Goal: Complete application form: Complete application form

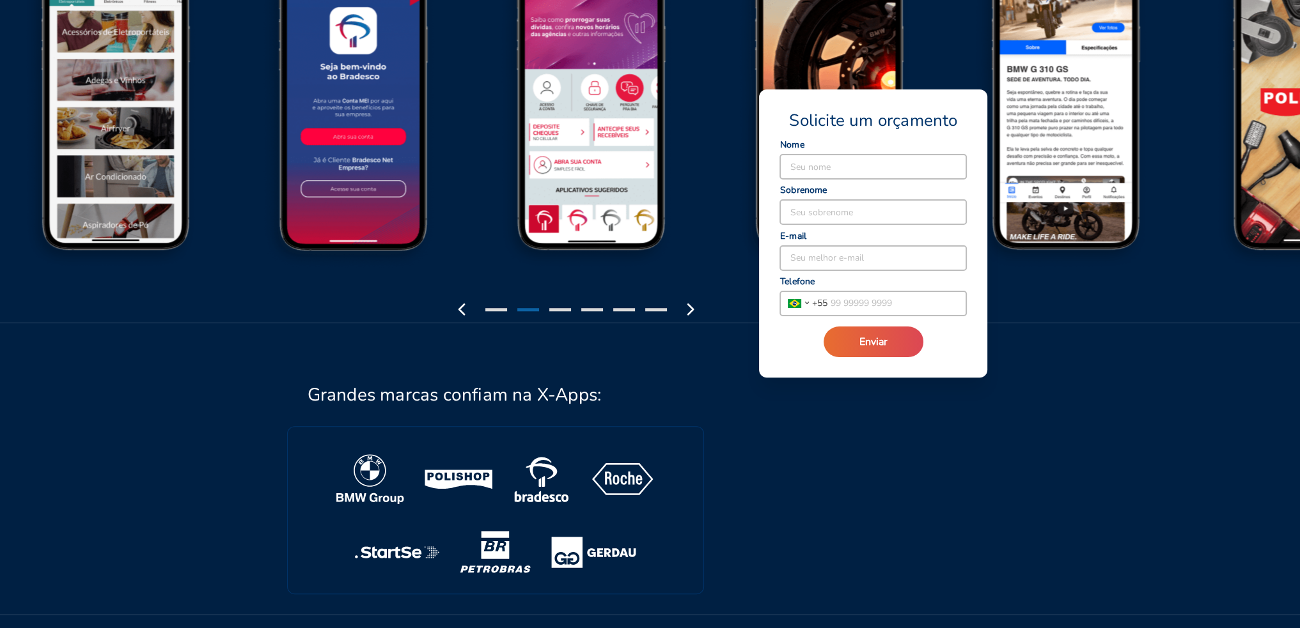
scroll to position [1616, 0]
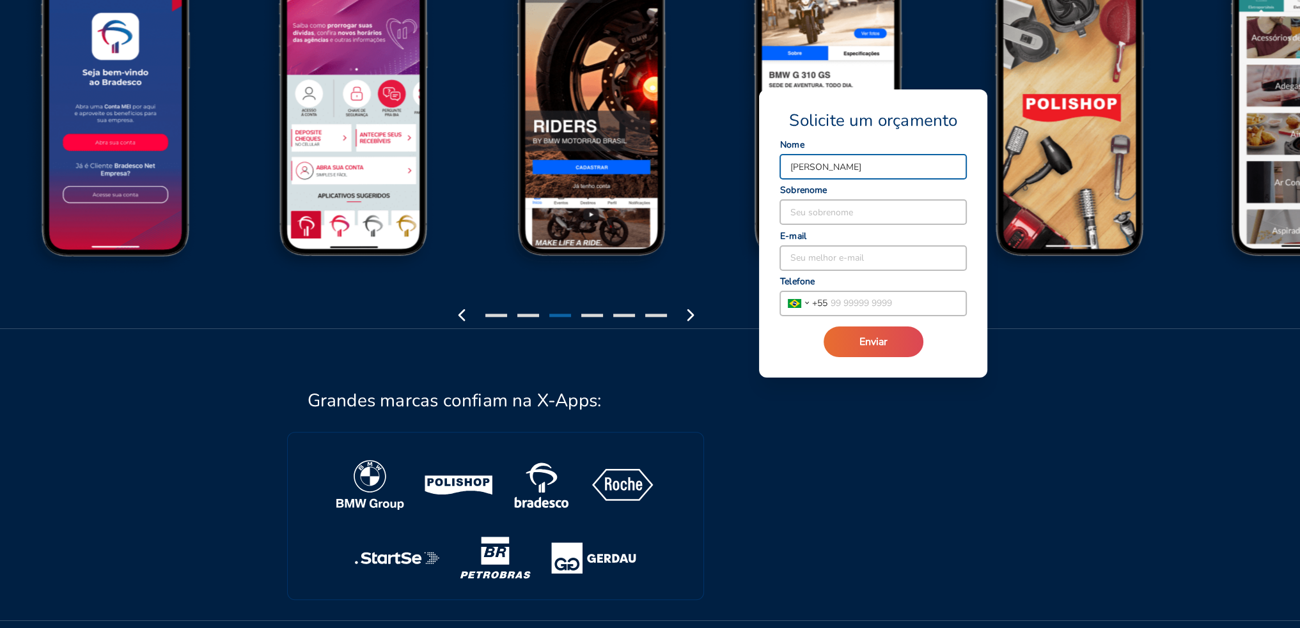
type input "[PERSON_NAME]"
click at [829, 203] on input at bounding box center [873, 212] width 186 height 24
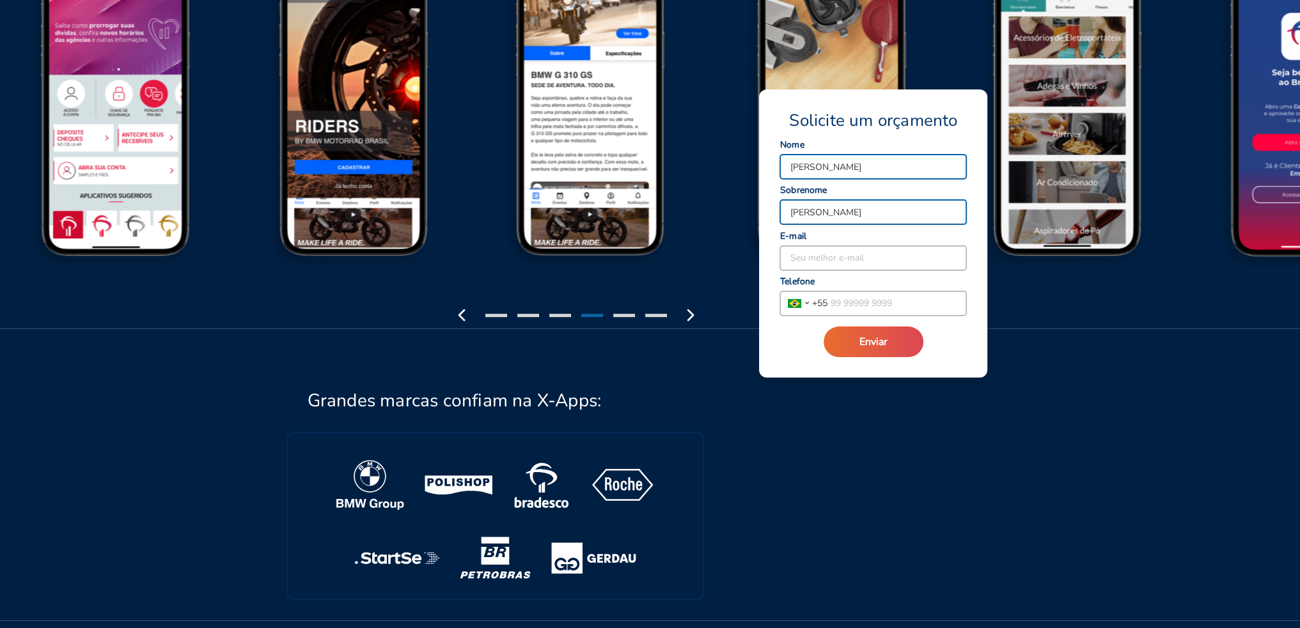
type input "[PERSON_NAME]"
click at [807, 258] on input at bounding box center [873, 258] width 186 height 24
type input "[EMAIL_ADDRESS][DOMAIN_NAME]"
type input "[PHONE_NUMBER]"
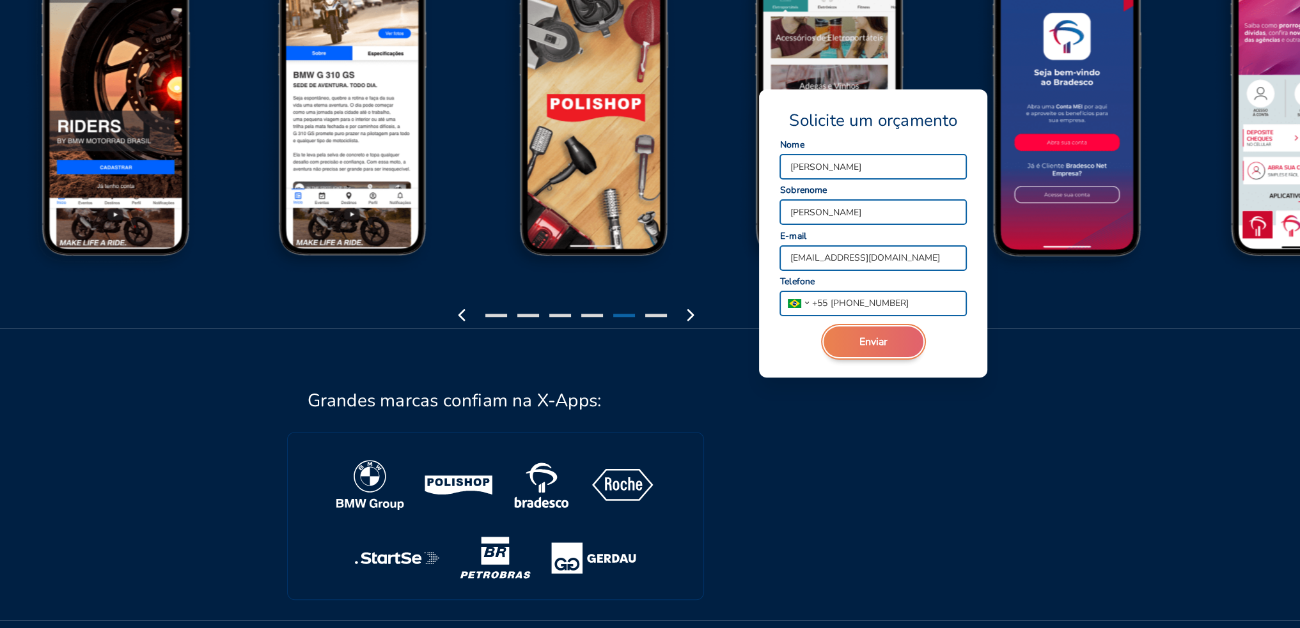
click at [872, 343] on span "Enviar" at bounding box center [873, 342] width 28 height 14
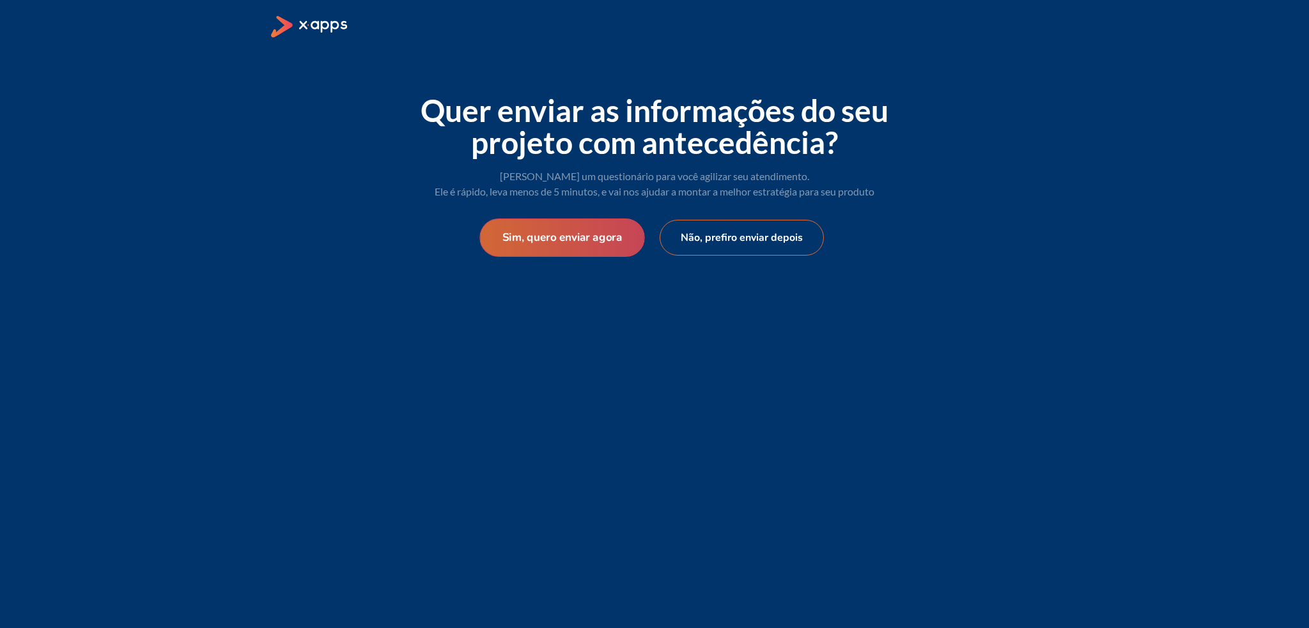
click at [578, 240] on button "Sim, quero enviar agora" at bounding box center [561, 238] width 165 height 38
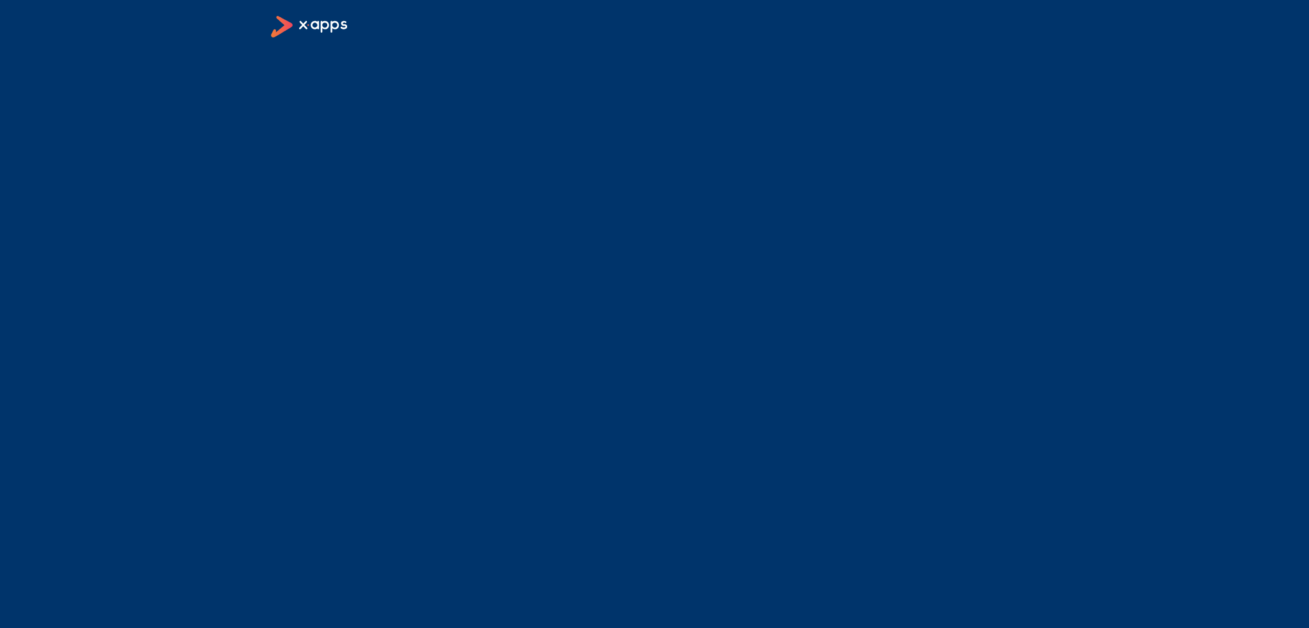
select select "BR"
